Goal: Task Accomplishment & Management: Complete application form

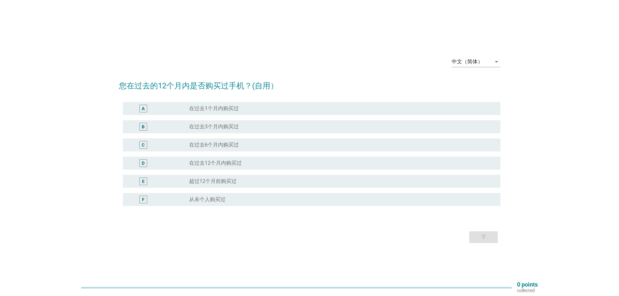
click at [249, 135] on div "B radio_button_unchecked 在过去3个月内购买过" at bounding box center [310, 127] width 382 height 18
click at [249, 121] on div "B radio_button_unchecked 在过去3个月内购买过" at bounding box center [312, 126] width 378 height 13
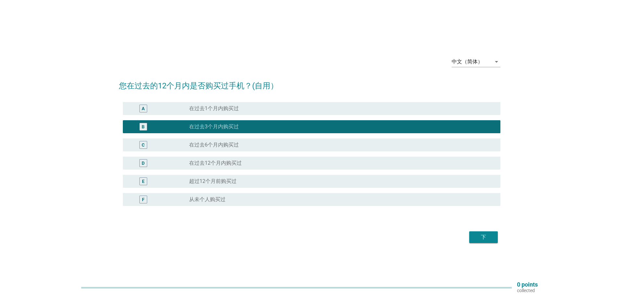
click at [488, 239] on div "下" at bounding box center [484, 237] width 18 height 8
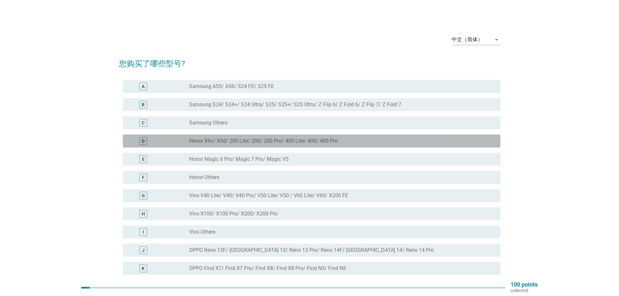
click at [340, 138] on div "radio_button_unchecked Honor X9c/ X9d/ 200 Lite/ 200/ 200 Pro/ 400 Lite/ 400/ 4…" at bounding box center [339, 141] width 301 height 7
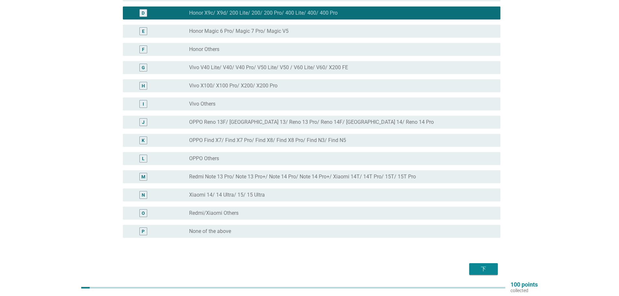
scroll to position [123, 0]
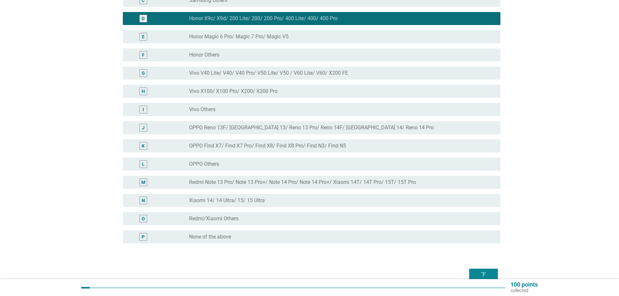
drag, startPoint x: 488, startPoint y: 282, endPoint x: 487, endPoint y: 278, distance: 3.5
click at [487, 281] on div "100 points collected" at bounding box center [309, 287] width 619 height 17
click at [487, 278] on div "下" at bounding box center [484, 275] width 18 height 8
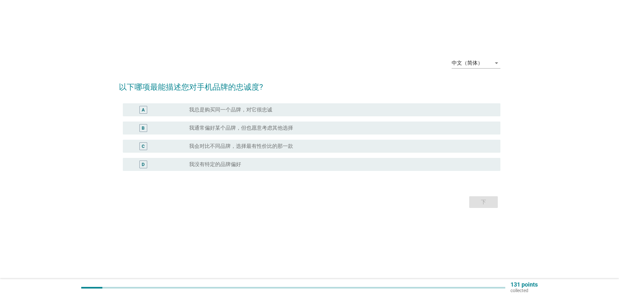
scroll to position [0, 0]
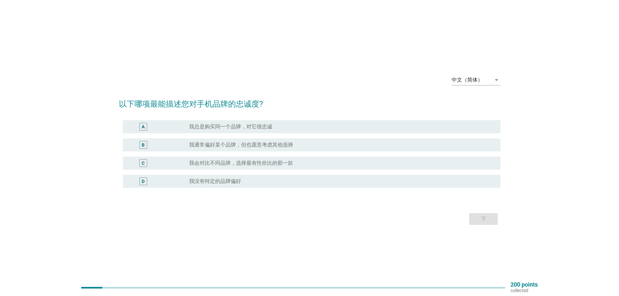
click at [364, 131] on div "A radio_button_unchecked 我总是购买同一个品牌，对它很忠诚" at bounding box center [312, 126] width 378 height 13
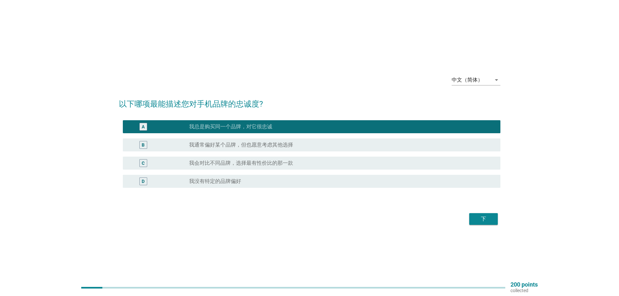
click at [493, 222] on button "下" at bounding box center [483, 219] width 29 height 12
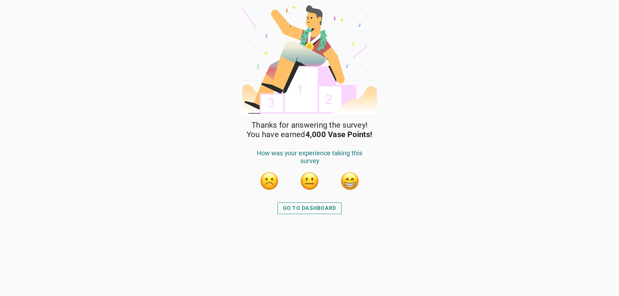
click at [311, 210] on div "GO TO DASHBOARD" at bounding box center [309, 208] width 53 height 8
